Goal: Information Seeking & Learning: Learn about a topic

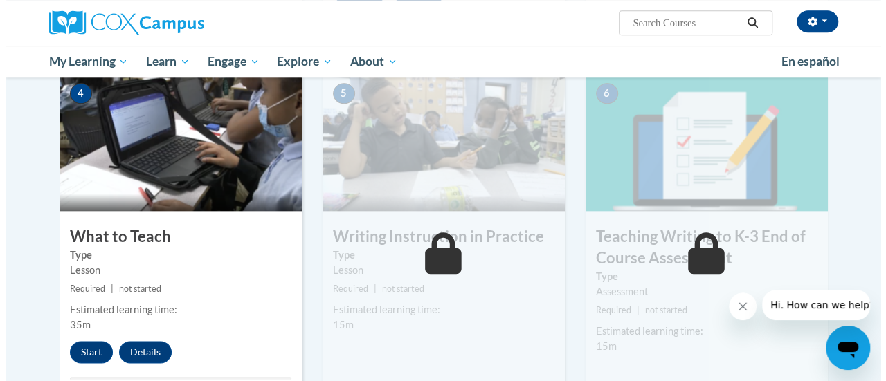
scroll to position [809, 0]
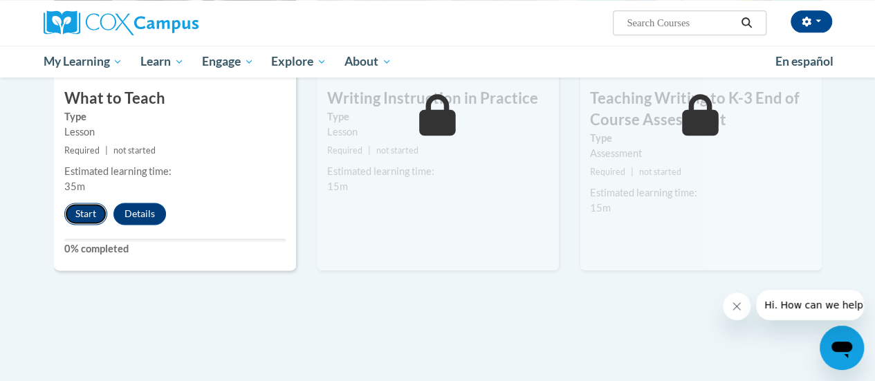
click at [91, 216] on button "Start" at bounding box center [85, 214] width 43 height 22
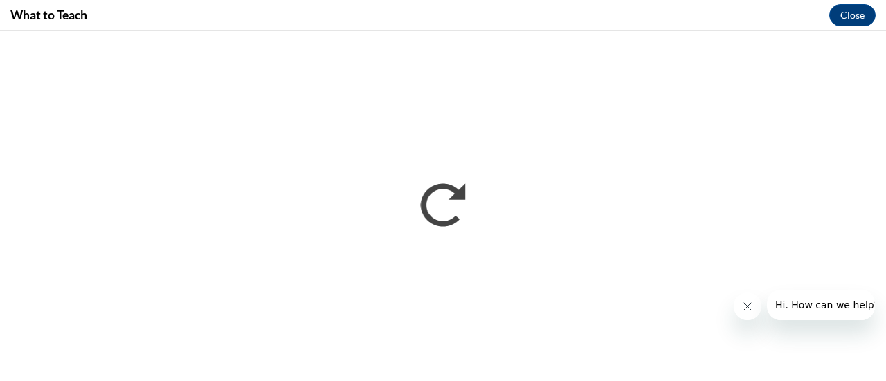
scroll to position [0, 0]
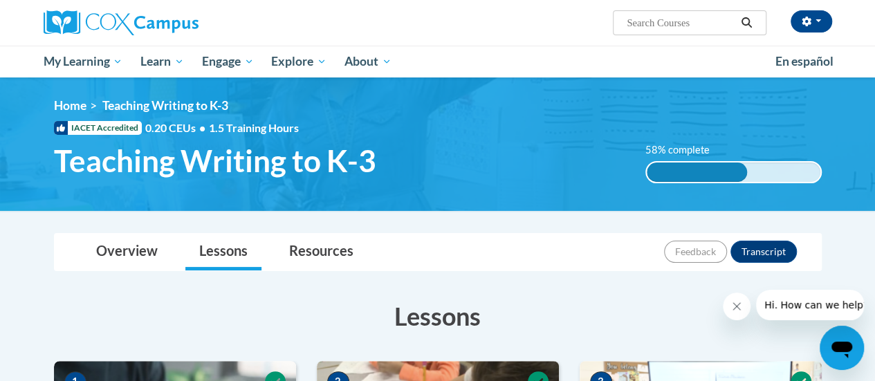
scroll to position [809, 0]
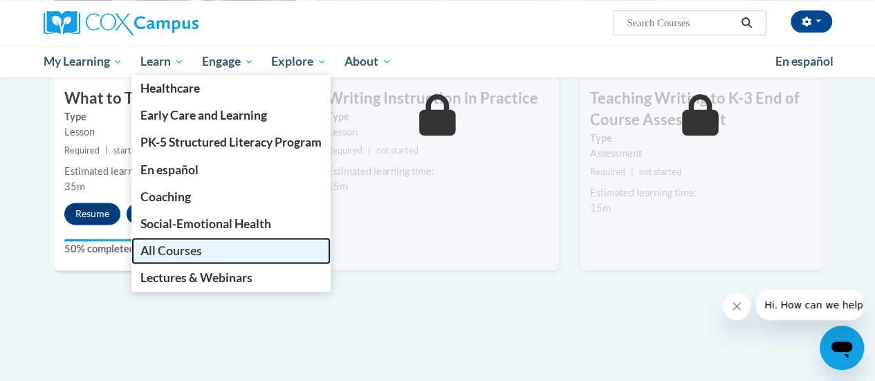
click at [194, 246] on span "All Courses" at bounding box center [171, 251] width 62 height 15
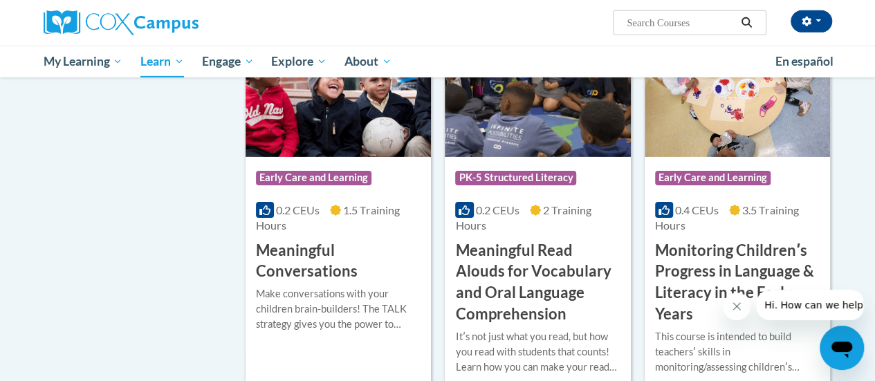
scroll to position [2284, 0]
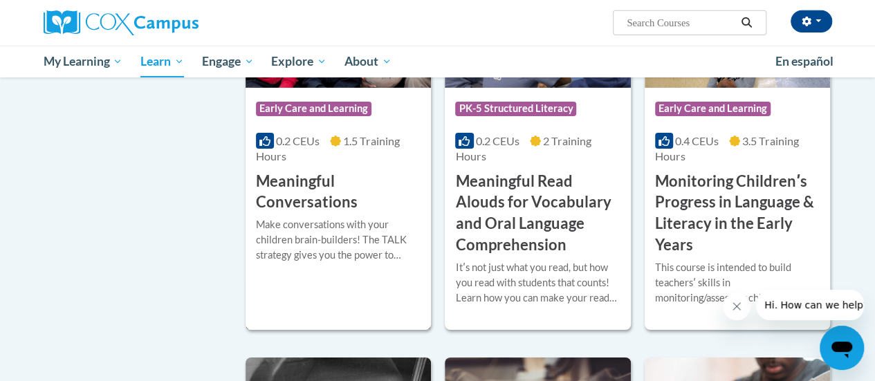
click at [310, 224] on div "Make conversations with your children brain-builders! The TALK strategy gives y…" at bounding box center [338, 240] width 165 height 46
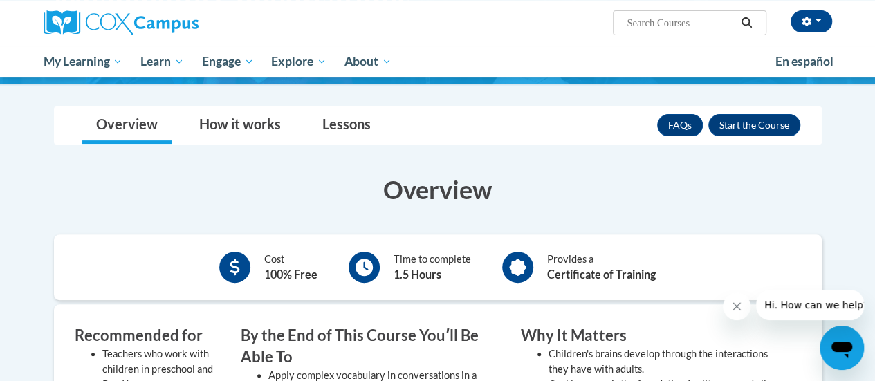
scroll to position [138, 0]
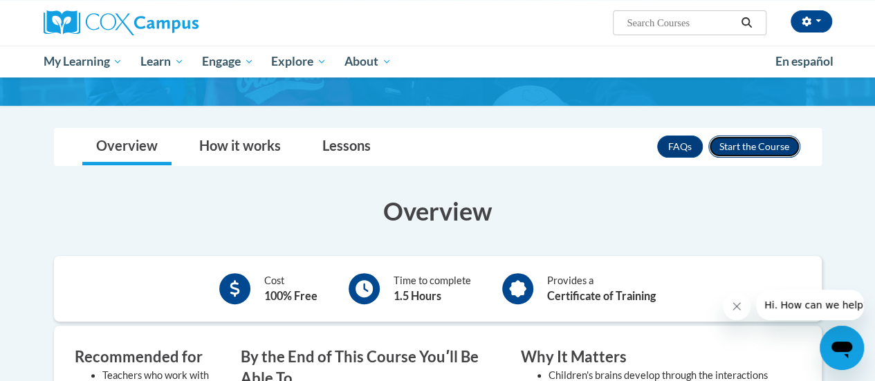
click at [772, 151] on button "Enroll" at bounding box center [755, 147] width 92 height 22
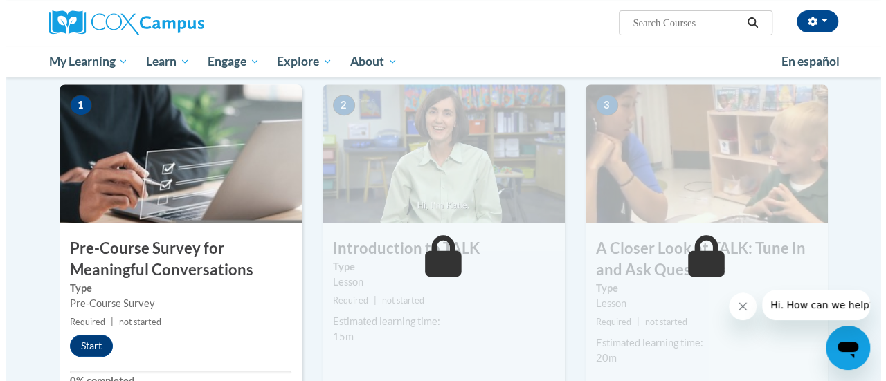
scroll to position [346, 0]
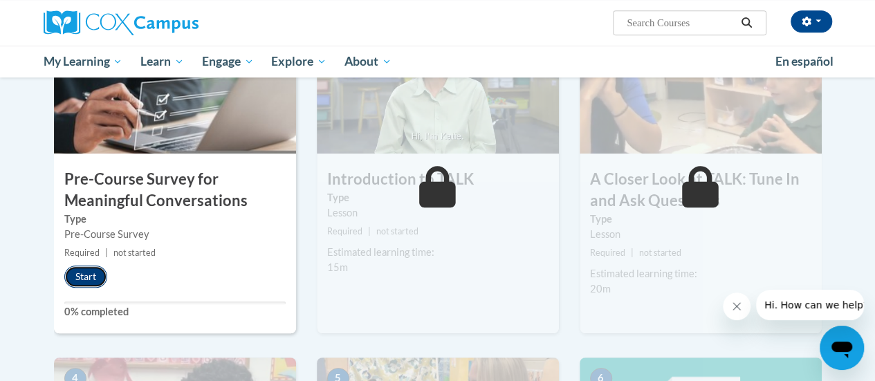
click at [80, 275] on button "Start" at bounding box center [85, 277] width 43 height 22
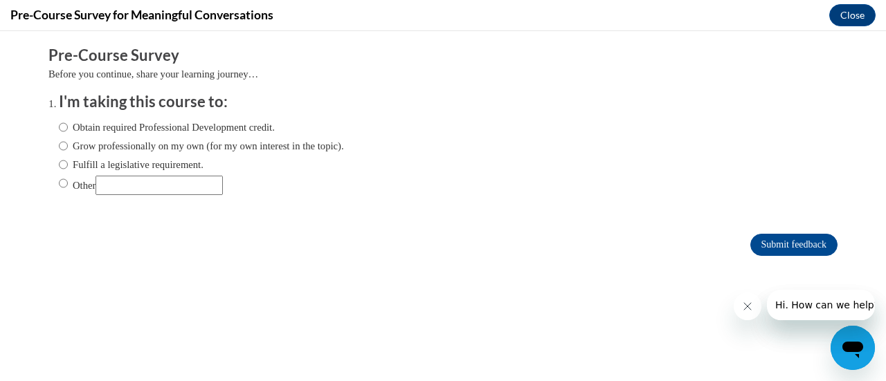
scroll to position [0, 0]
click at [59, 125] on input "Obtain required Professional Development credit." at bounding box center [63, 127] width 9 height 15
radio input "true"
click at [805, 247] on input "Submit feedback" at bounding box center [793, 245] width 87 height 22
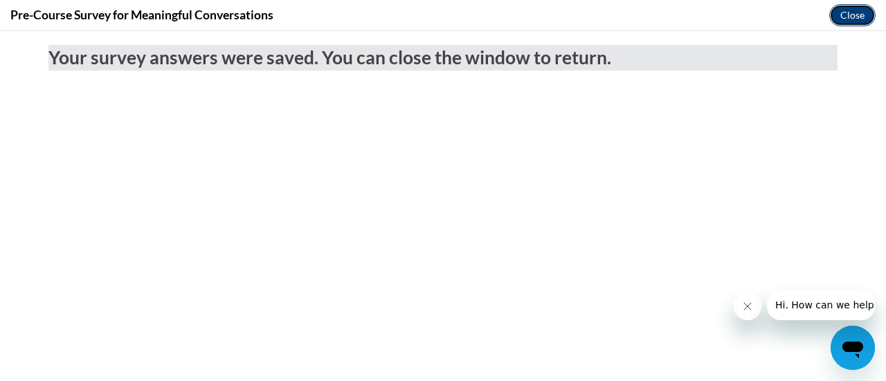
click at [842, 21] on button "Close" at bounding box center [852, 15] width 46 height 22
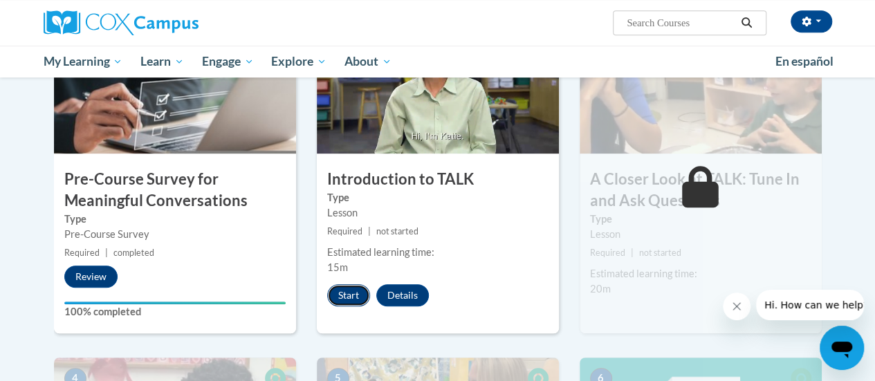
click at [347, 301] on button "Start" at bounding box center [348, 295] width 43 height 22
